Goal: Task Accomplishment & Management: Use online tool/utility

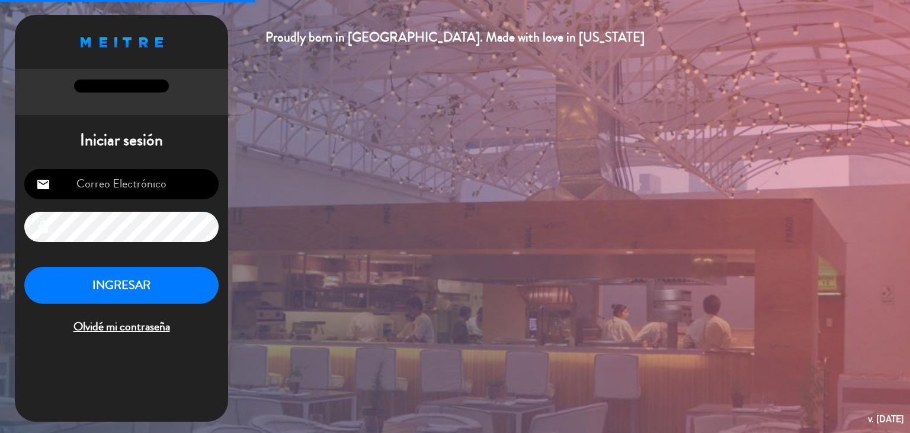
type input "[EMAIL_ADDRESS][DOMAIN_NAME]"
click at [192, 289] on button "INGRESAR" at bounding box center [121, 285] width 194 height 37
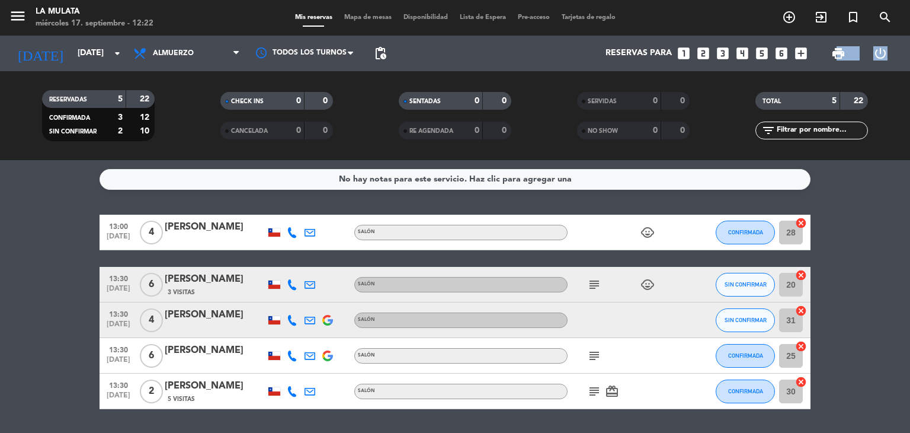
click at [838, 73] on div "menu La Mulata [DATE] 17. septiembre - 12:22 Mis reservas Mapa de mesas Disponi…" at bounding box center [455, 80] width 910 height 160
click at [836, 53] on span "print" at bounding box center [838, 53] width 14 height 14
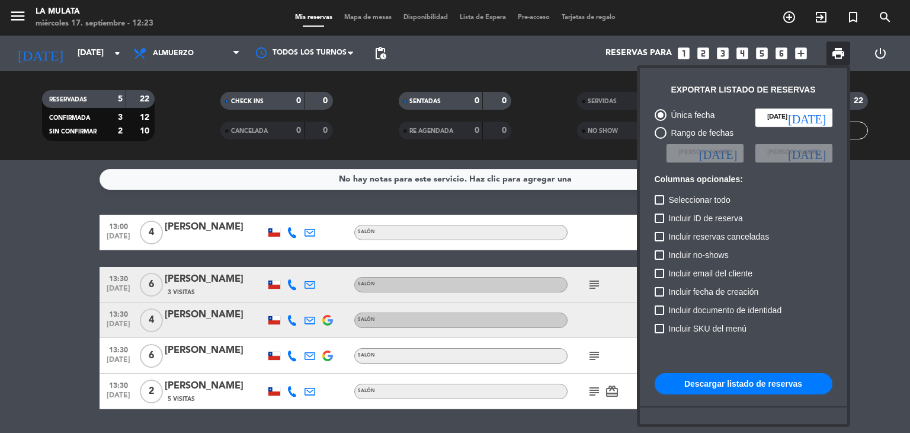
click at [733, 379] on button "Descargar listado de reservas" at bounding box center [744, 383] width 178 height 21
